Goal: Task Accomplishment & Management: Manage account settings

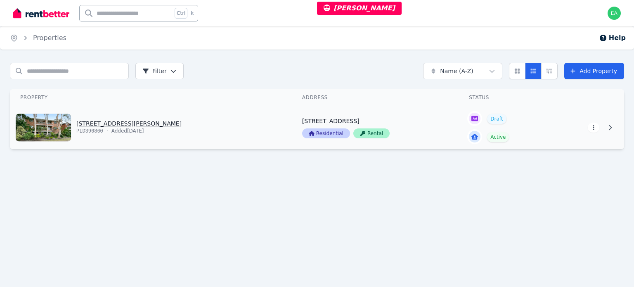
click at [593, 128] on html "[PERSON_NAME] Open main menu Ctrl k Open user menu Home Properties Help Search …" at bounding box center [317, 143] width 634 height 287
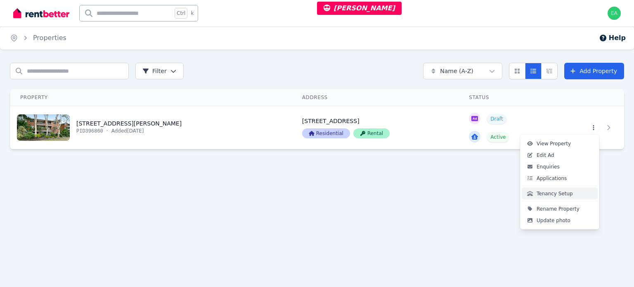
click at [559, 194] on span "Tenancy Setup" at bounding box center [554, 193] width 36 height 7
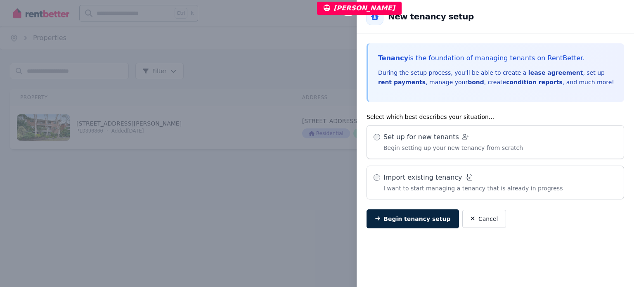
click at [261, 47] on div "Close panel Back to New tenancy setup Tenancy is the foundation of managing ten…" at bounding box center [317, 143] width 634 height 287
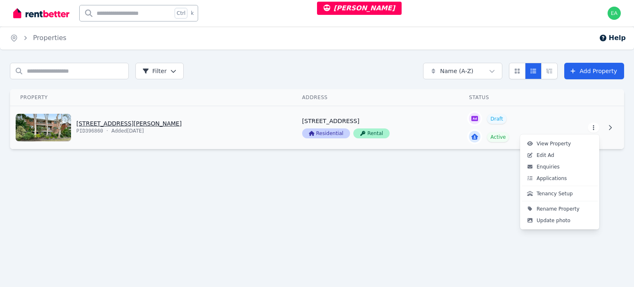
click at [592, 127] on html "Steve Langton Open main menu Ctrl k Open user menu Home Properties Help Search …" at bounding box center [317, 143] width 634 height 287
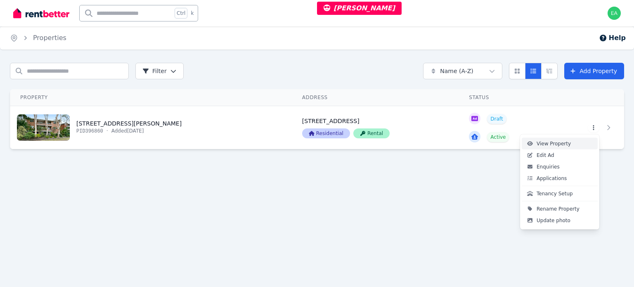
click at [551, 144] on span "View Property" at bounding box center [553, 143] width 34 height 7
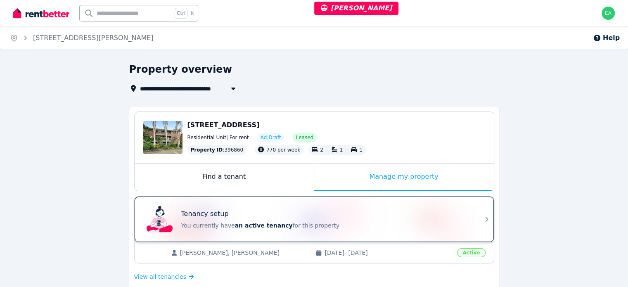
click at [382, 214] on div "Tenancy setup" at bounding box center [325, 214] width 289 height 10
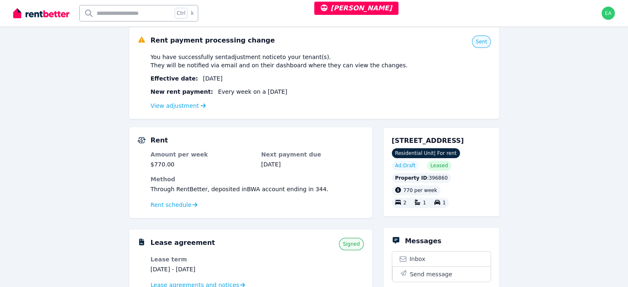
scroll to position [165, 0]
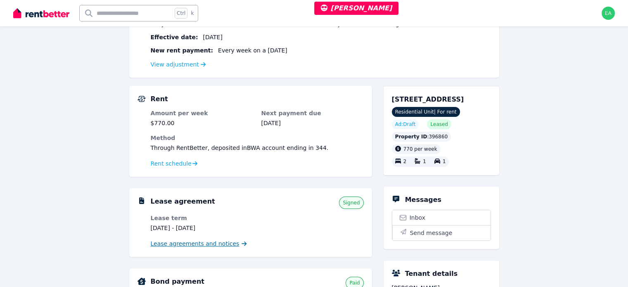
click at [198, 245] on span "Lease agreements and notices" at bounding box center [195, 243] width 89 height 8
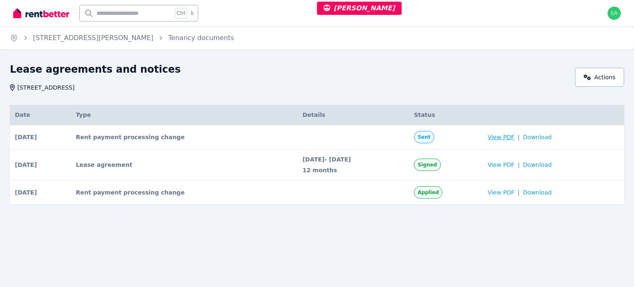
click at [501, 136] on span "View PDF" at bounding box center [500, 137] width 27 height 8
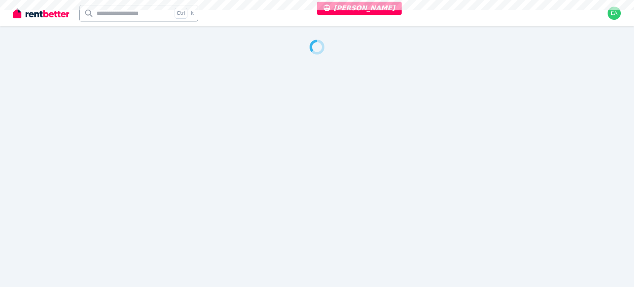
select select "***"
select select "**********"
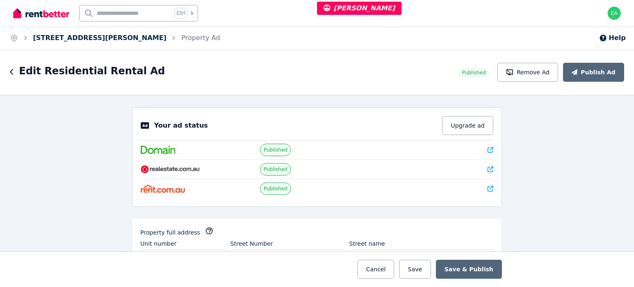
drag, startPoint x: 139, startPoint y: 38, endPoint x: 78, endPoint y: 41, distance: 60.3
click at [78, 41] on ol "Home [STREET_ADDRESS][PERSON_NAME] Property Ad" at bounding box center [115, 37] width 230 height 23
copy link "[GEOGRAPHIC_DATA], [GEOGRAPHIC_DATA]"
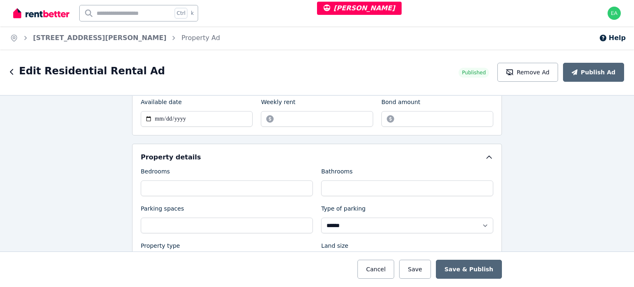
scroll to position [289, 0]
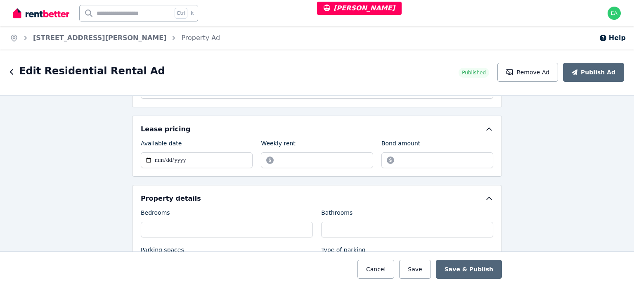
click at [60, 53] on div "Edit Residential Rental Ad Published Remove Ad Publish Ad" at bounding box center [317, 72] width 634 height 45
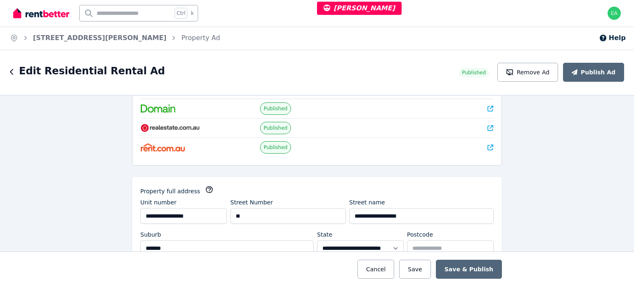
scroll to position [83, 0]
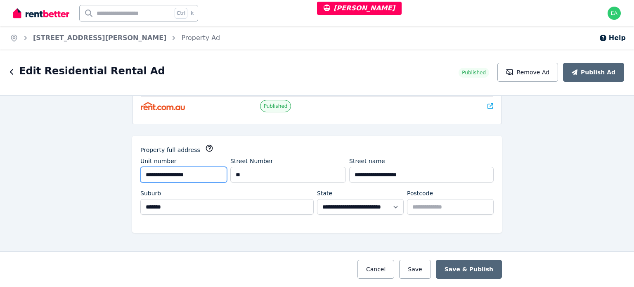
drag, startPoint x: 197, startPoint y: 168, endPoint x: 137, endPoint y: 165, distance: 59.9
click at [140, 165] on div "**********" at bounding box center [183, 170] width 87 height 26
